Goal: Information Seeking & Learning: Compare options

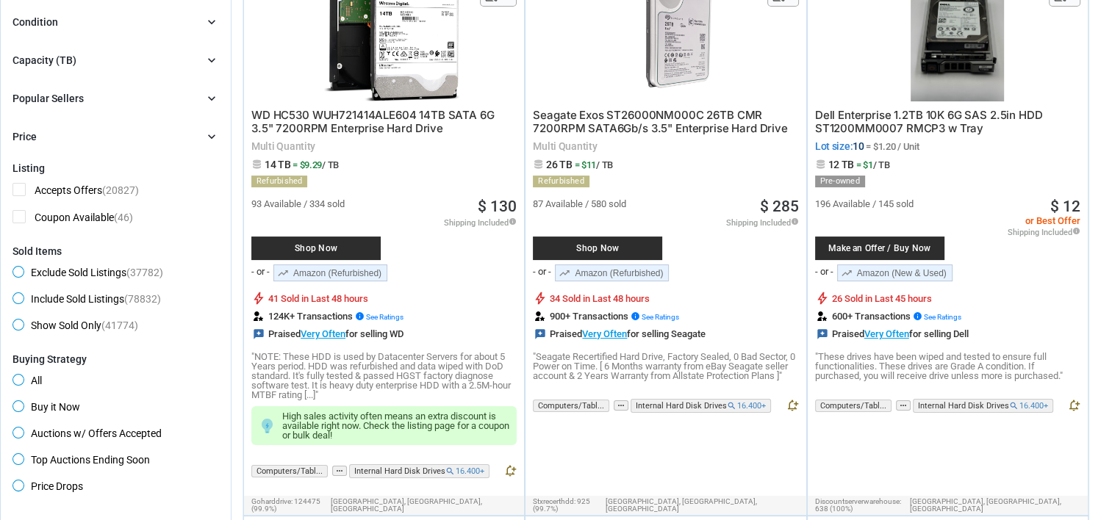
scroll to position [98, 0]
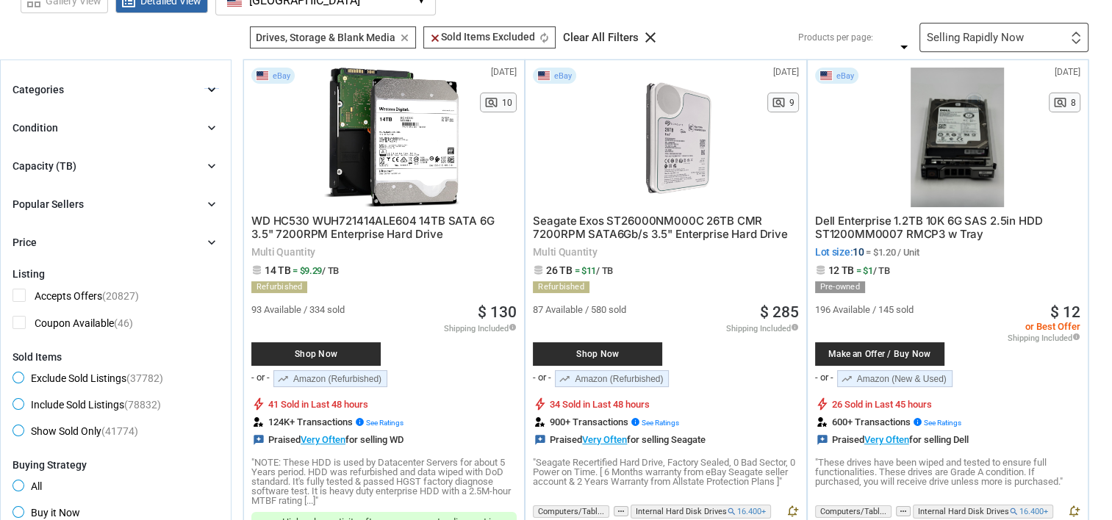
click at [207, 88] on icon "chevron_right" at bounding box center [211, 89] width 15 height 15
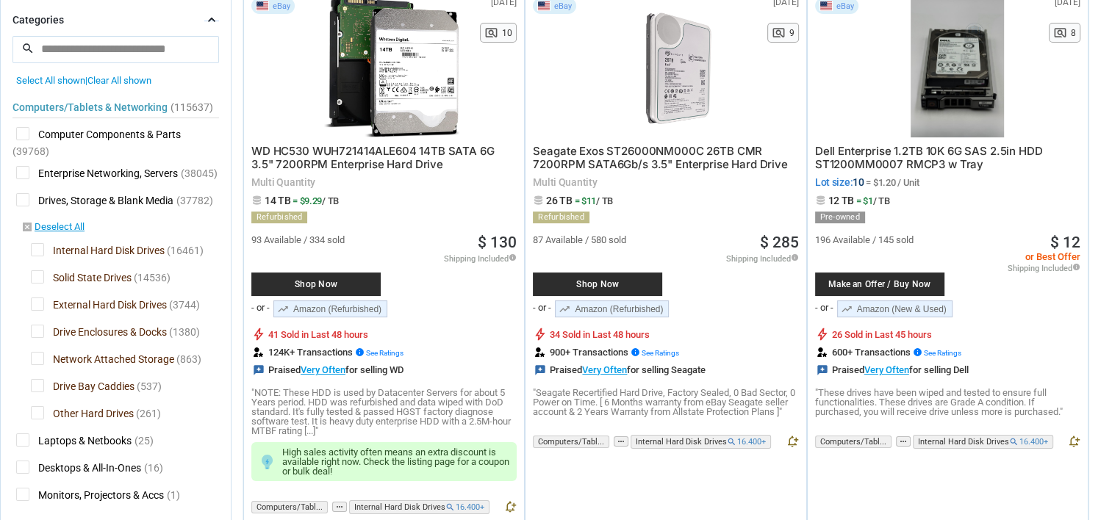
scroll to position [196, 0]
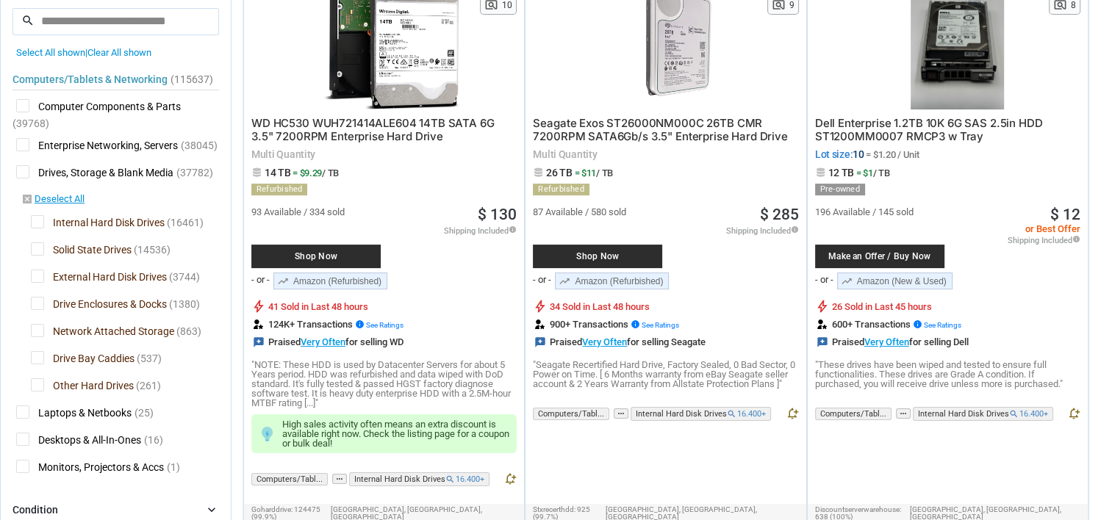
click at [37, 223] on span "Internal Hard Disk Drives" at bounding box center [98, 224] width 134 height 18
click at [36, 250] on span "Solid State Drives" at bounding box center [81, 252] width 101 height 18
click at [38, 304] on span "Drive Enclosures & Docks" at bounding box center [99, 306] width 136 height 18
click at [36, 326] on span "Network Attached Storage" at bounding box center [102, 333] width 143 height 18
click at [38, 358] on span "Drive Bay Caddies" at bounding box center [83, 360] width 104 height 18
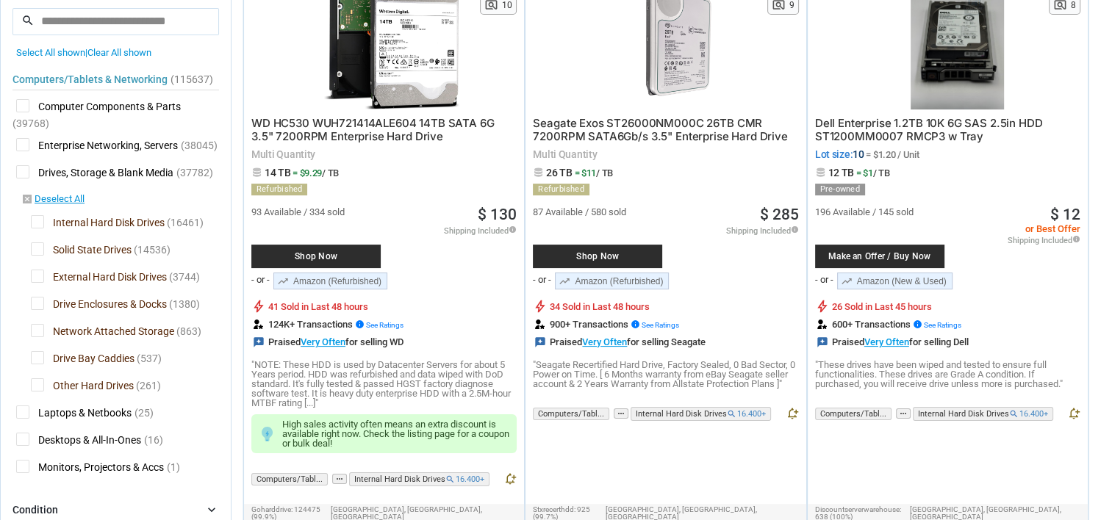
click at [38, 387] on span "Other Hard Drives" at bounding box center [82, 388] width 103 height 18
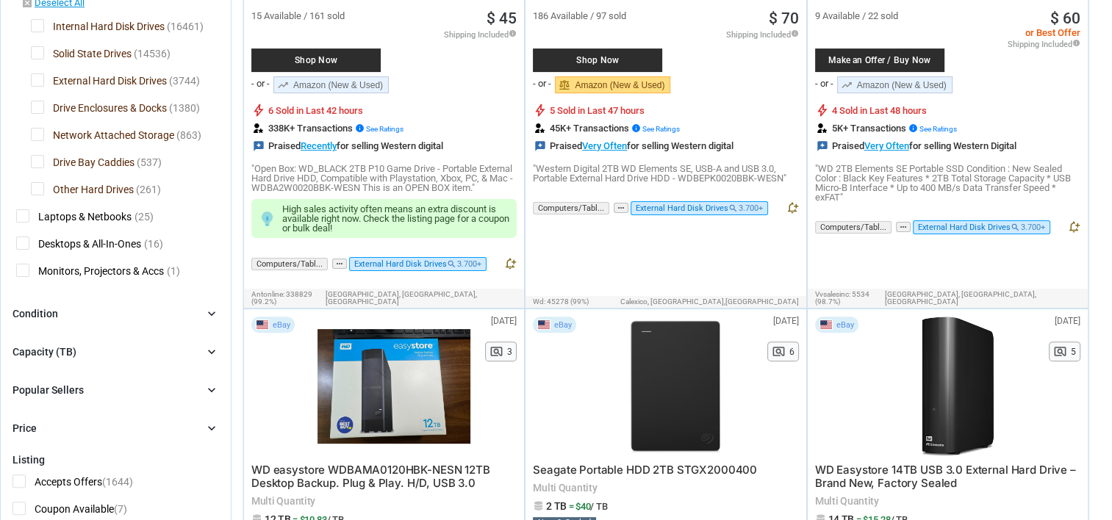
scroll to position [489, 0]
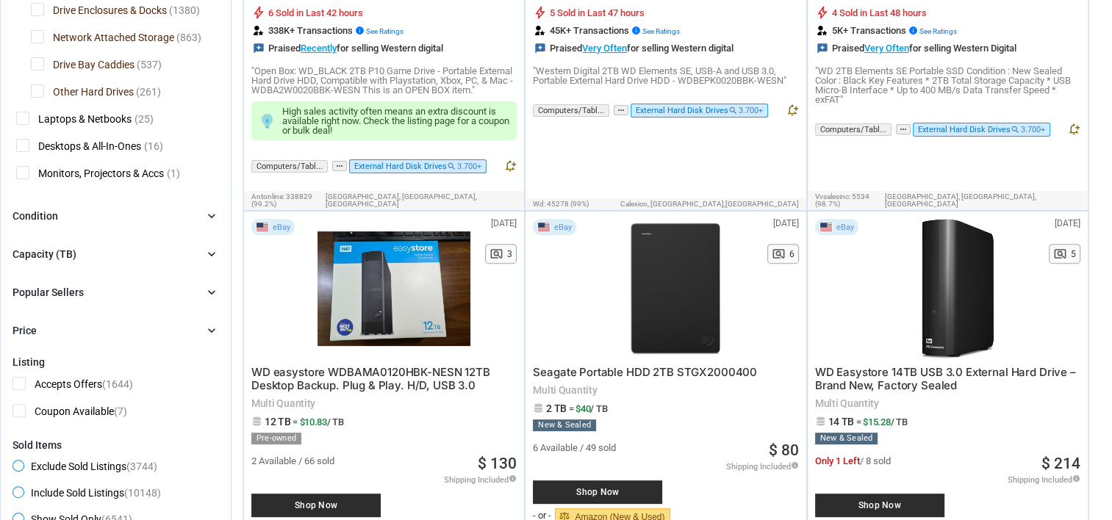
click at [193, 208] on div "Condition chevron_right" at bounding box center [115, 216] width 207 height 18
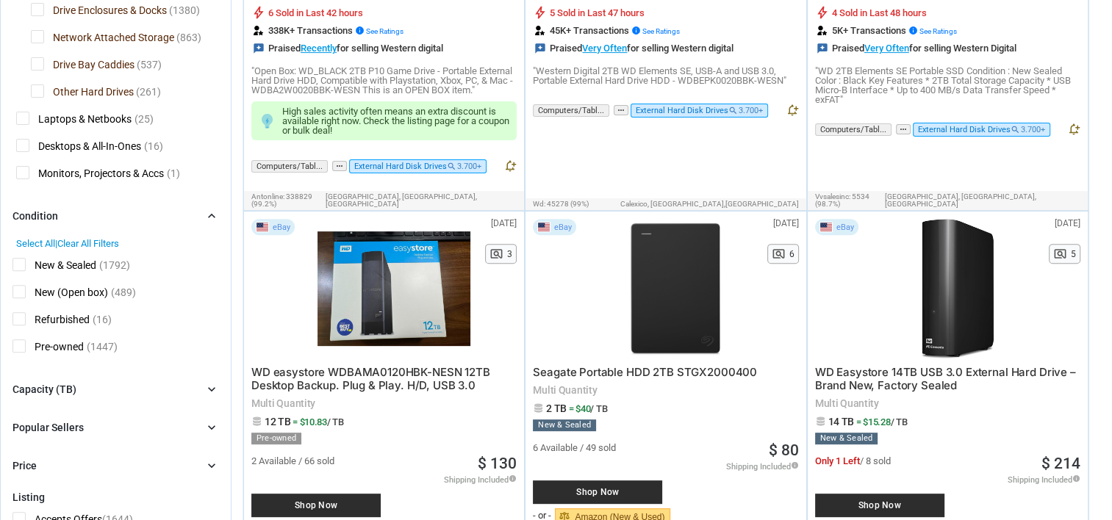
click at [21, 291] on span "New (Open box)" at bounding box center [60, 294] width 96 height 18
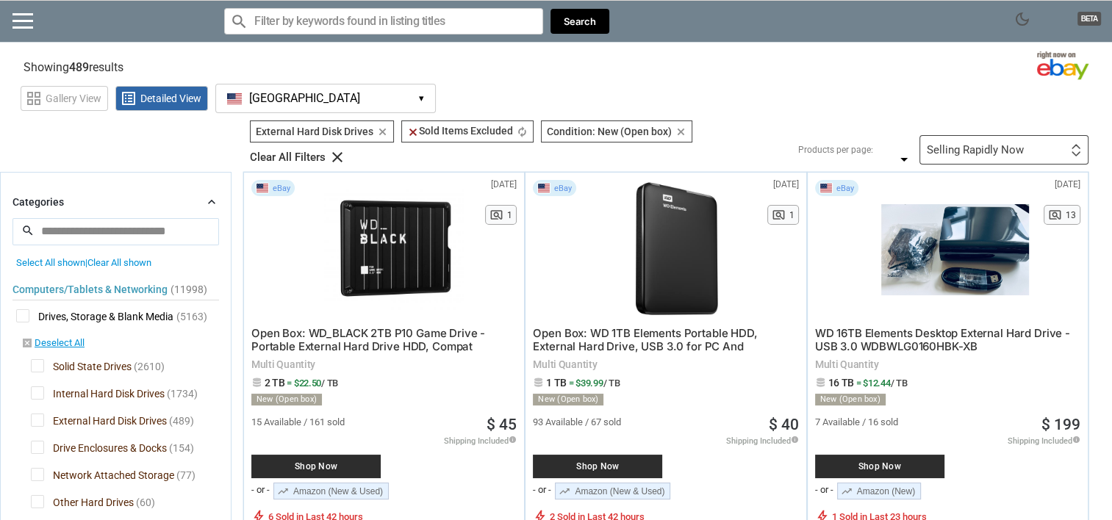
click at [1034, 148] on div "Selling Rapidly Now First or Last Chance to Buy Recently Listed Selling Rapidly…" at bounding box center [1003, 149] width 169 height 29
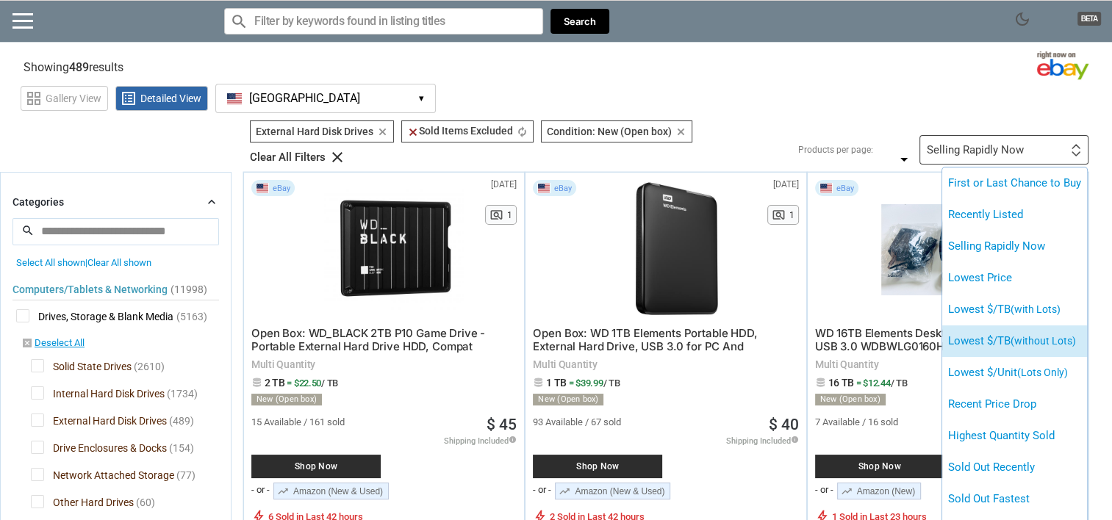
click at [1018, 338] on span "(without Lots)" at bounding box center [1043, 341] width 65 height 12
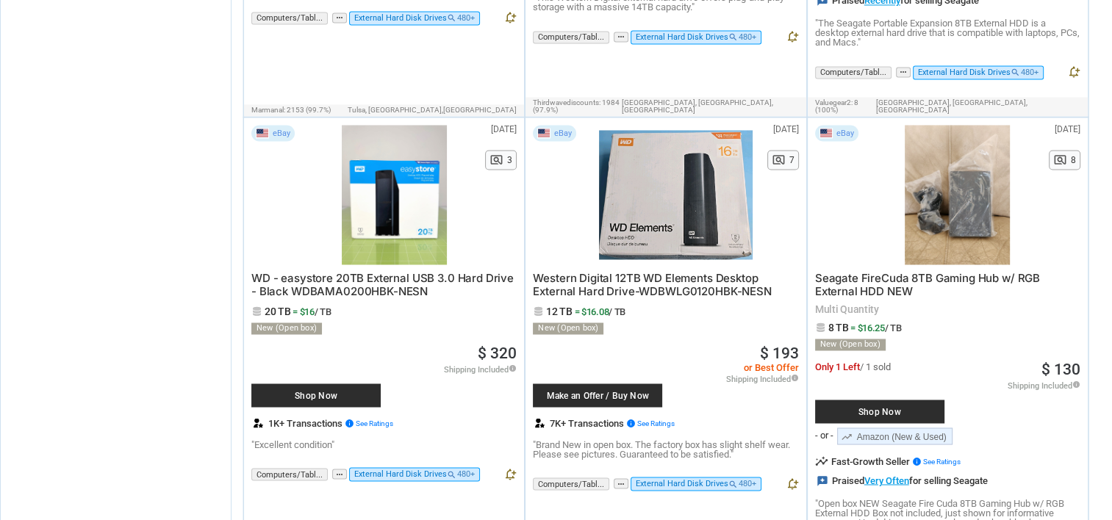
scroll to position [2058, 0]
